Goal: Transaction & Acquisition: Book appointment/travel/reservation

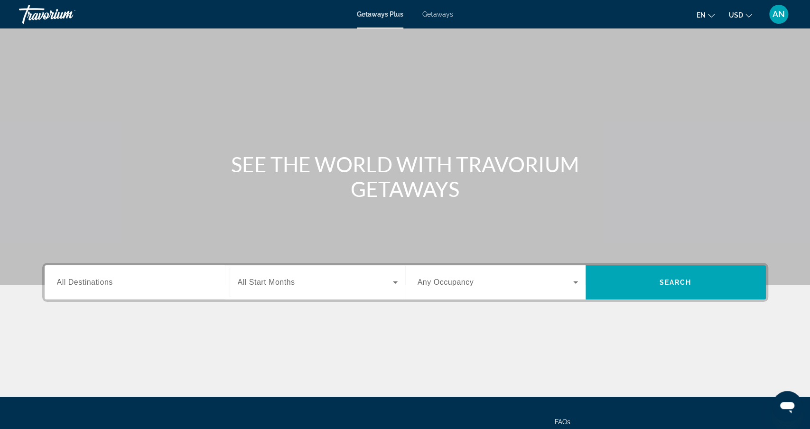
click at [448, 26] on div "Getaways Plus Getaways en English Español Français Italiano Português русский U…" at bounding box center [405, 14] width 810 height 25
click at [448, 25] on div "Getaways Plus Getaways en English Español Français Italiano Português русский U…" at bounding box center [405, 14] width 810 height 25
click at [449, 18] on span "Getaways" at bounding box center [437, 14] width 31 height 8
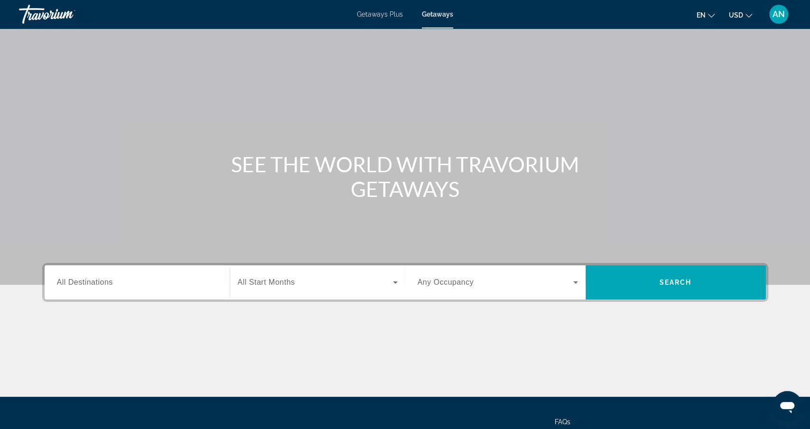
scroll to position [134, 0]
